Goal: Navigation & Orientation: Find specific page/section

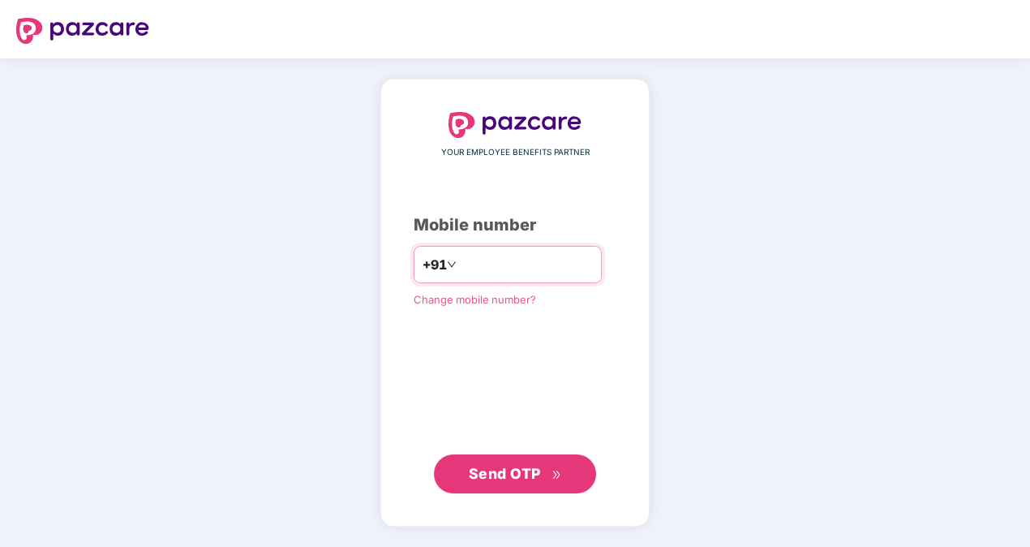
click at [547, 263] on input "number" at bounding box center [526, 264] width 133 height 26
click at [495, 260] on input "number" at bounding box center [526, 264] width 133 height 26
type input "**********"
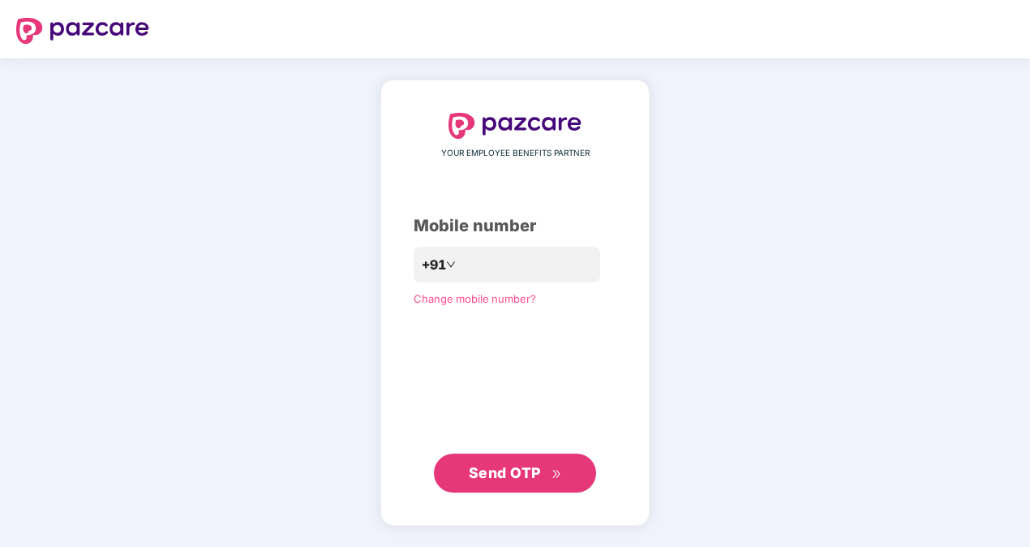
click at [535, 483] on span "Send OTP" at bounding box center [515, 473] width 93 height 23
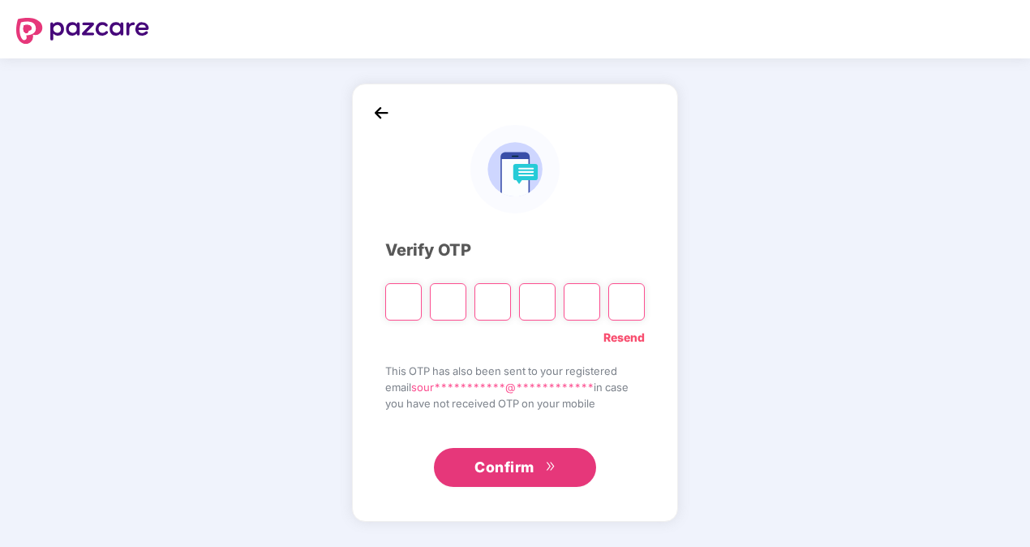
type input "*"
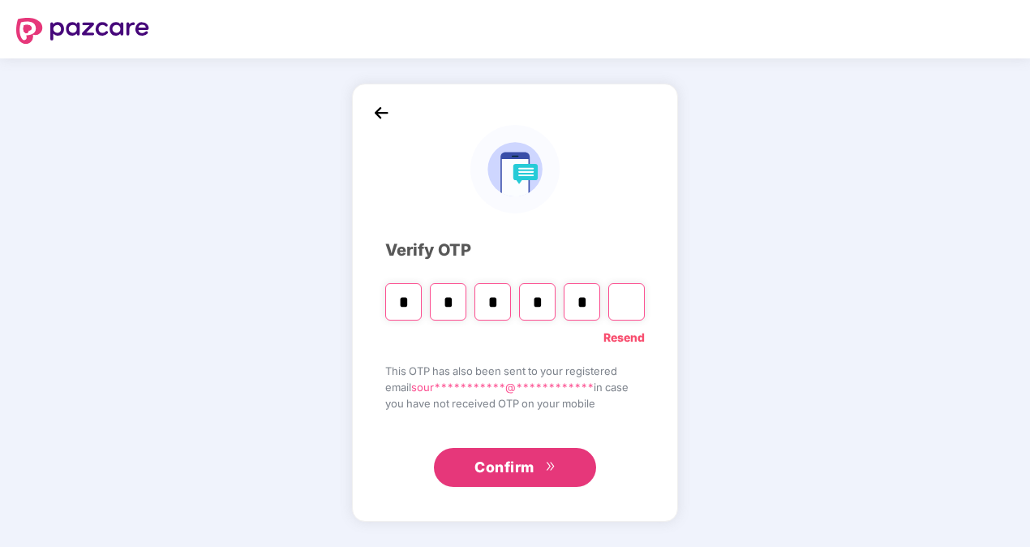
type input "*"
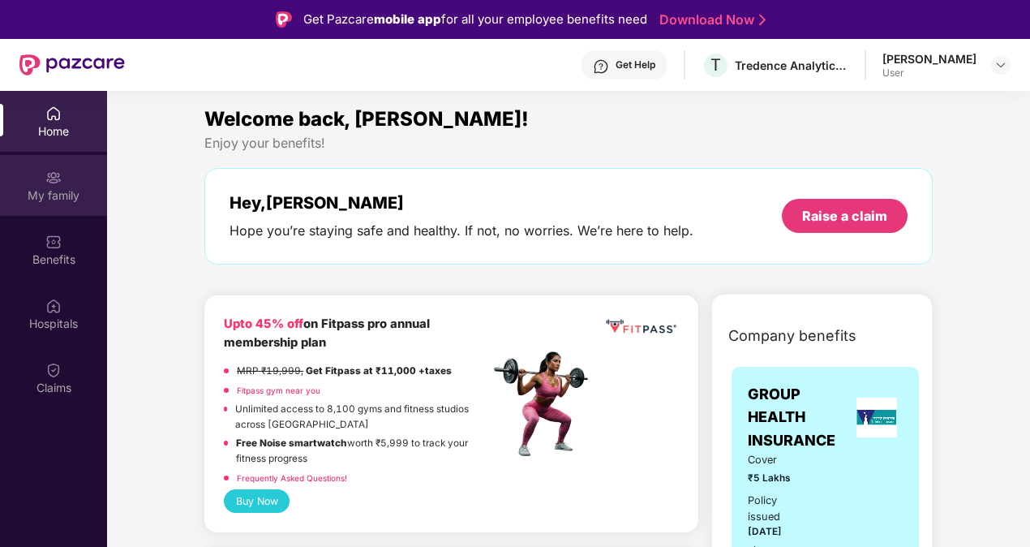
click at [88, 193] on div "My family" at bounding box center [53, 195] width 107 height 16
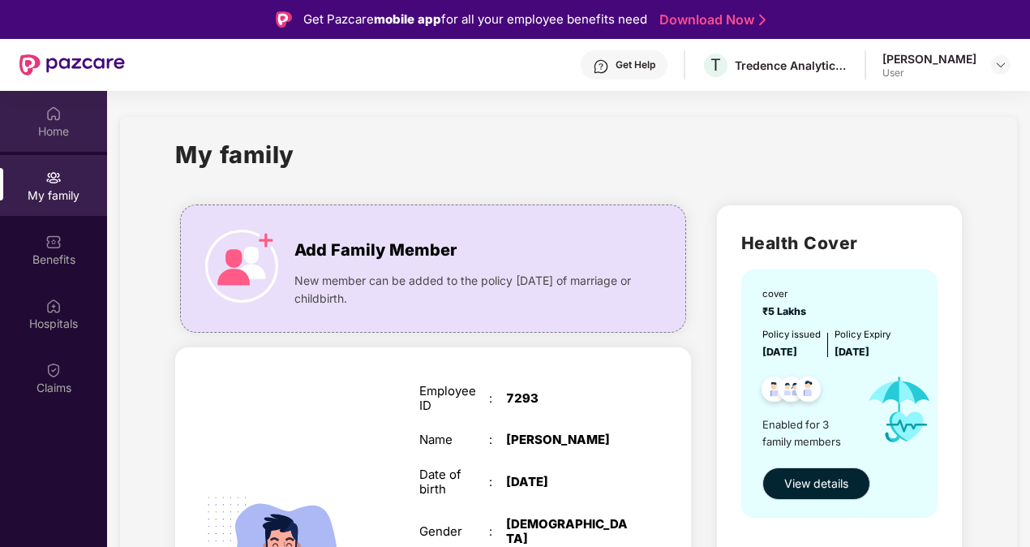
click at [44, 104] on div "Home" at bounding box center [53, 121] width 107 height 61
